Goal: Check status: Check status

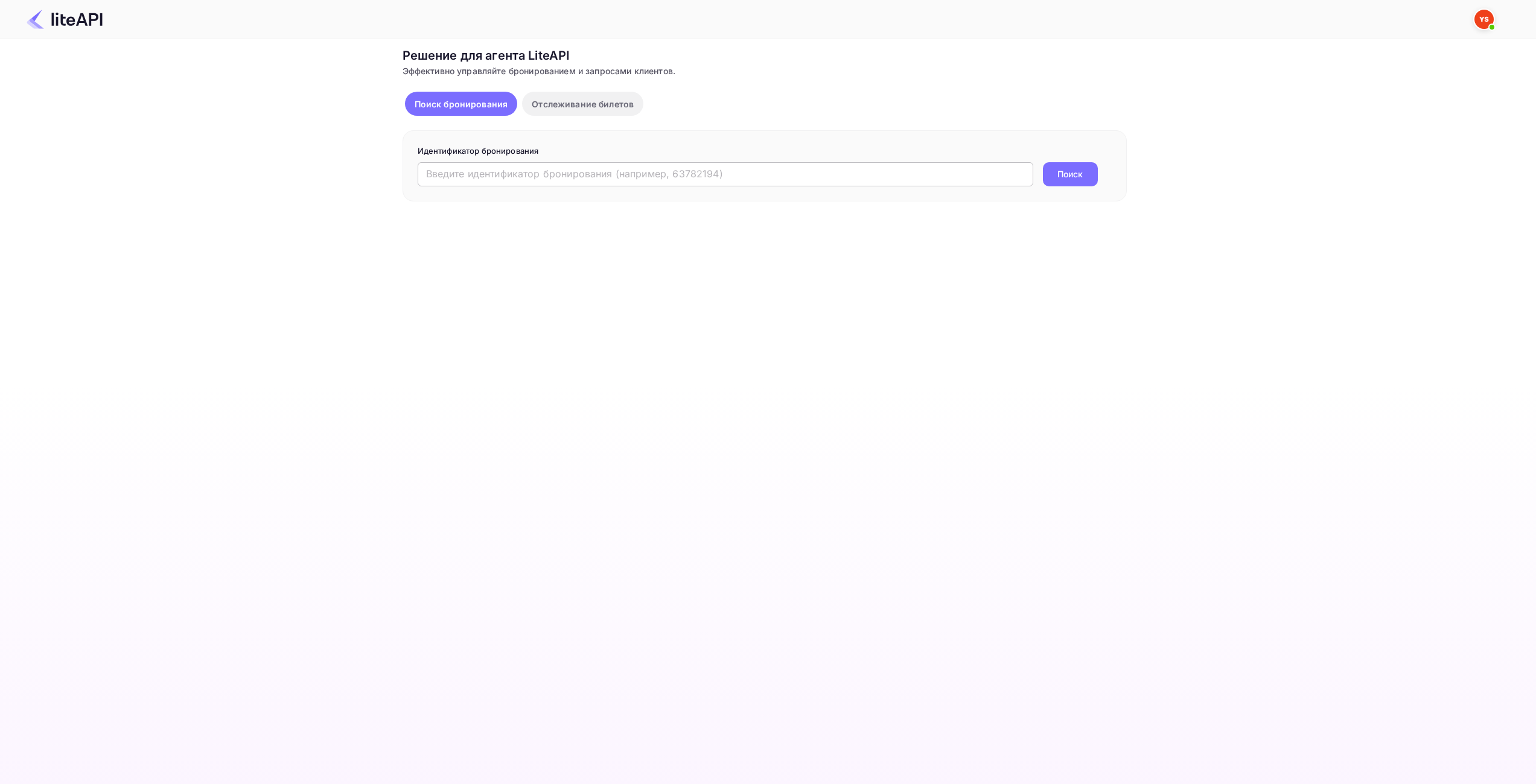
click at [417, 180] on div "Идентификатор бронирования ​ Поиск" at bounding box center [764, 166] width 724 height 71
click at [550, 172] on input "text" at bounding box center [726, 174] width 616 height 24
paste input "8882857"
type input "8882857"
click at [1068, 171] on ya-tr-span "Поиск" at bounding box center [1070, 174] width 25 height 13
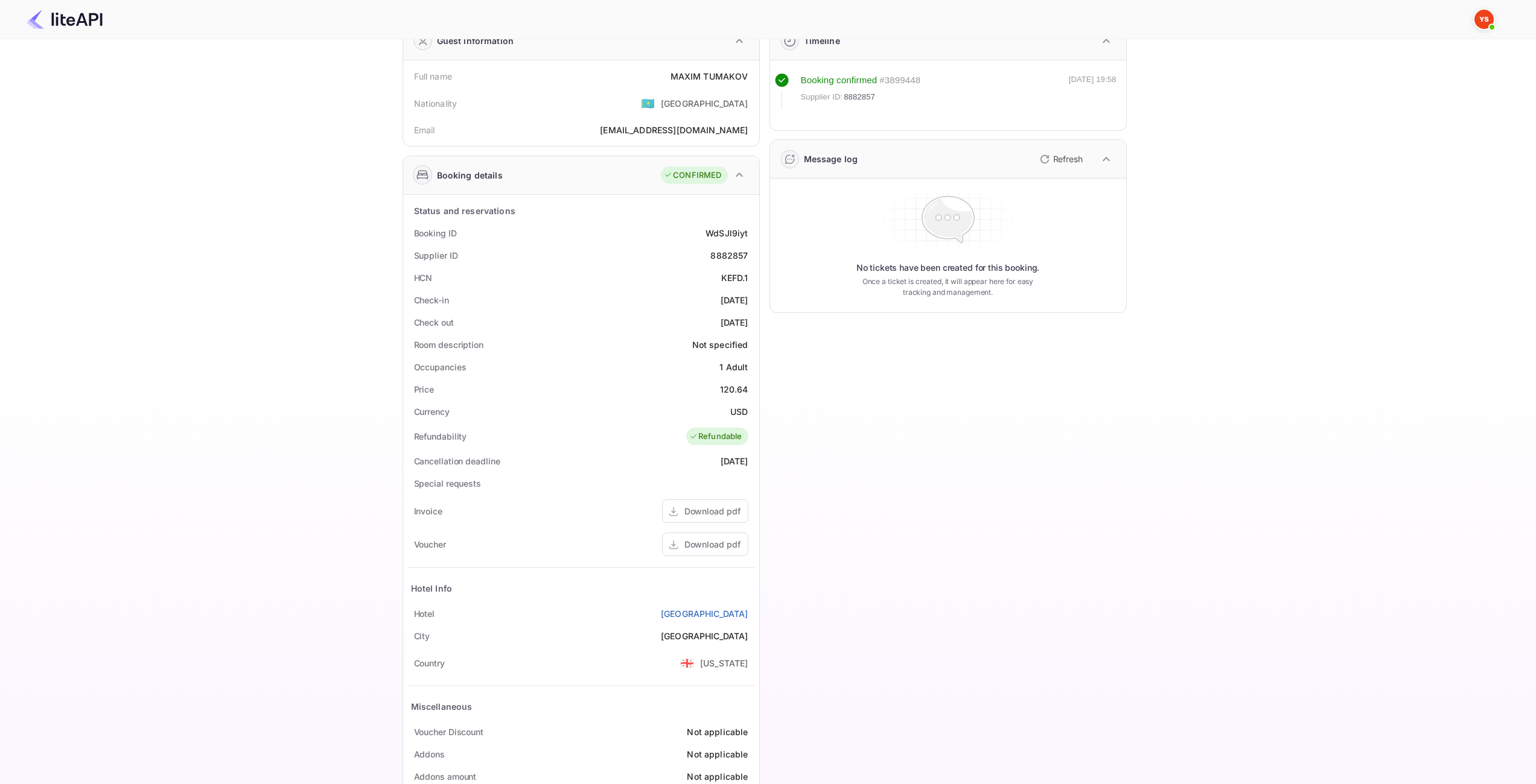
scroll to position [121, 0]
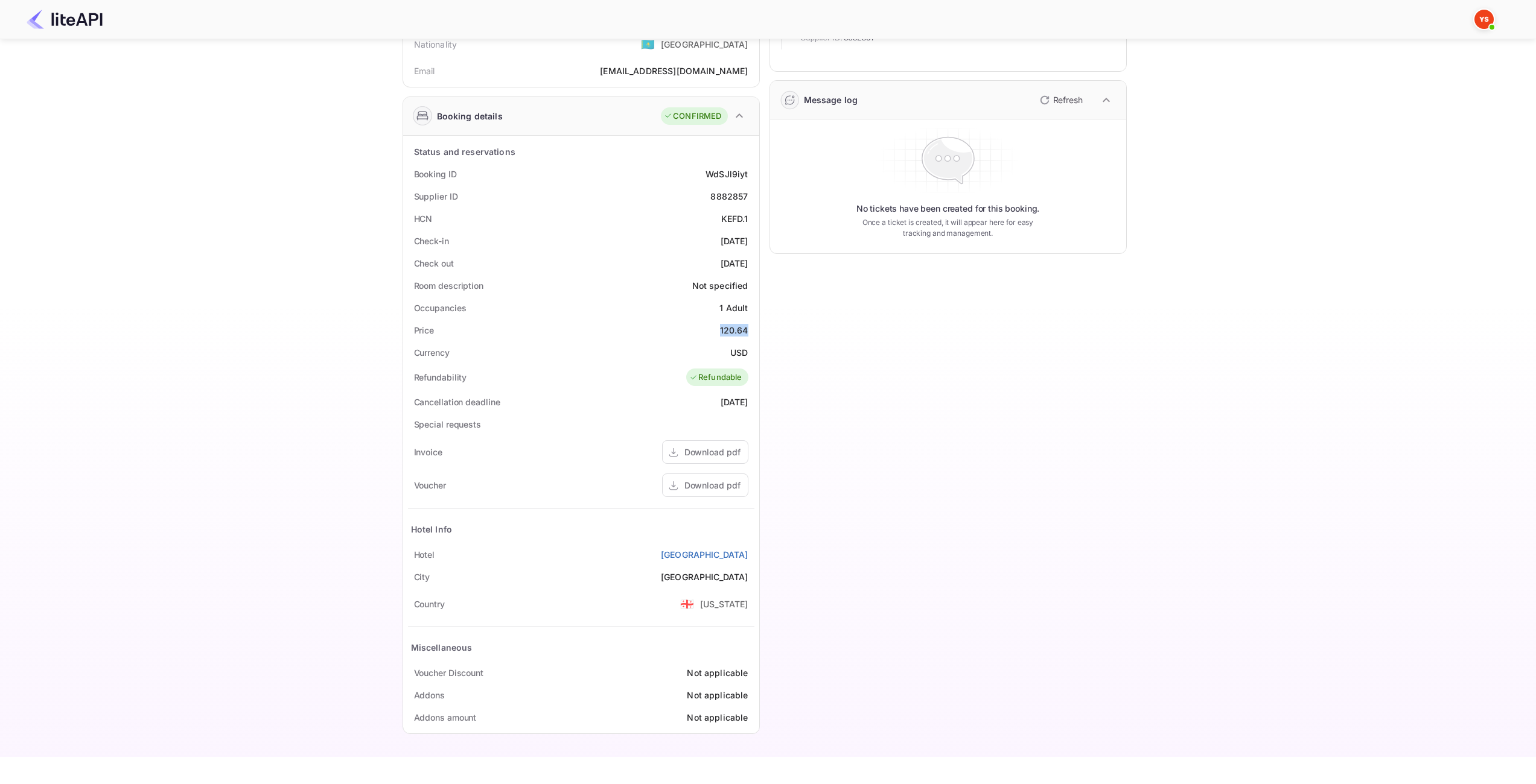
drag, startPoint x: 720, startPoint y: 329, endPoint x: 746, endPoint y: 330, distance: 26.0
click at [746, 331] on div "Price 120.64" at bounding box center [581, 330] width 347 height 22
copy div "120.64"
drag, startPoint x: 729, startPoint y: 351, endPoint x: 747, endPoint y: 350, distance: 18.0
click at [747, 350] on div "Currency USD" at bounding box center [581, 353] width 347 height 22
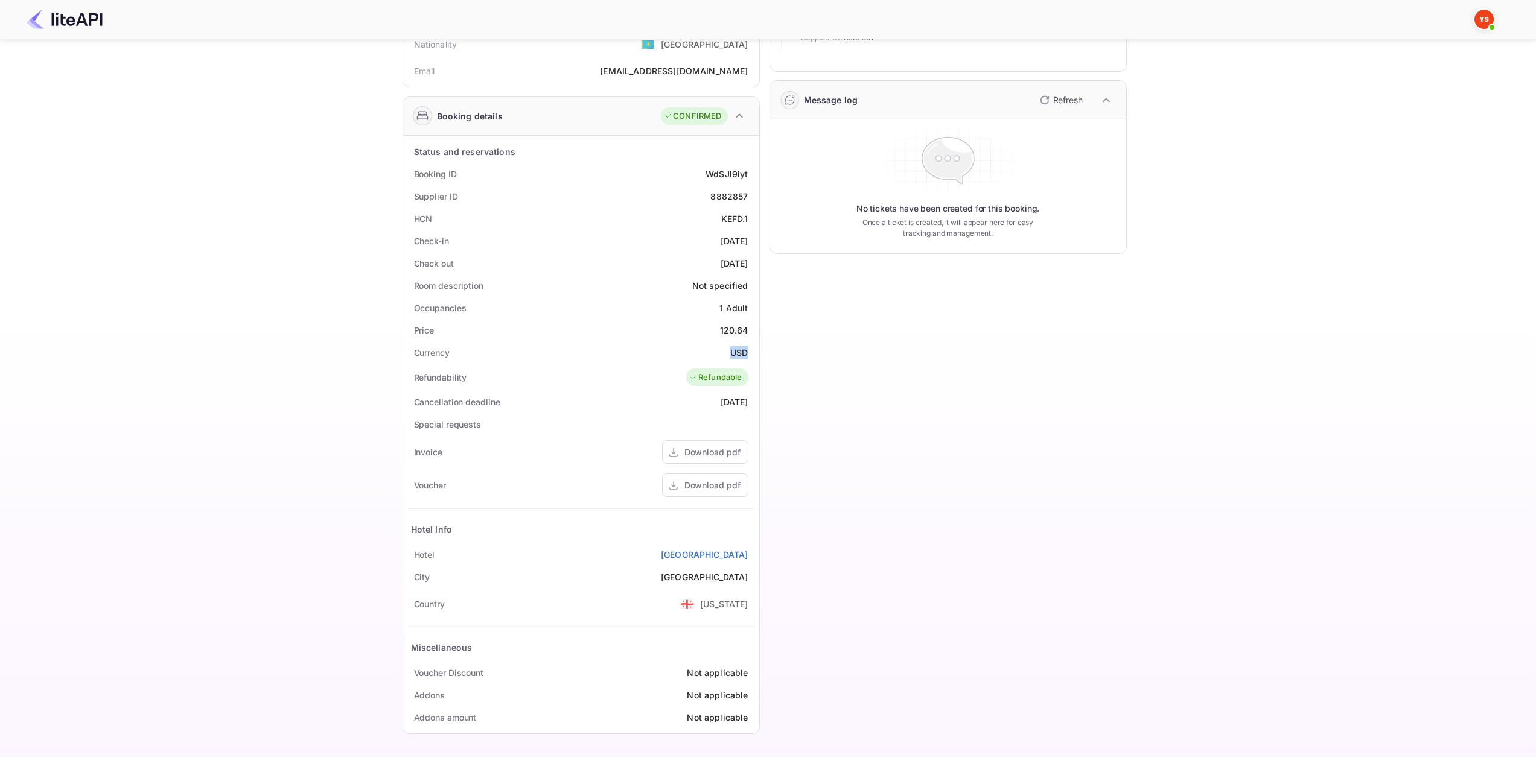
copy ya-tr-span "USD"
